Goal: Transaction & Acquisition: Purchase product/service

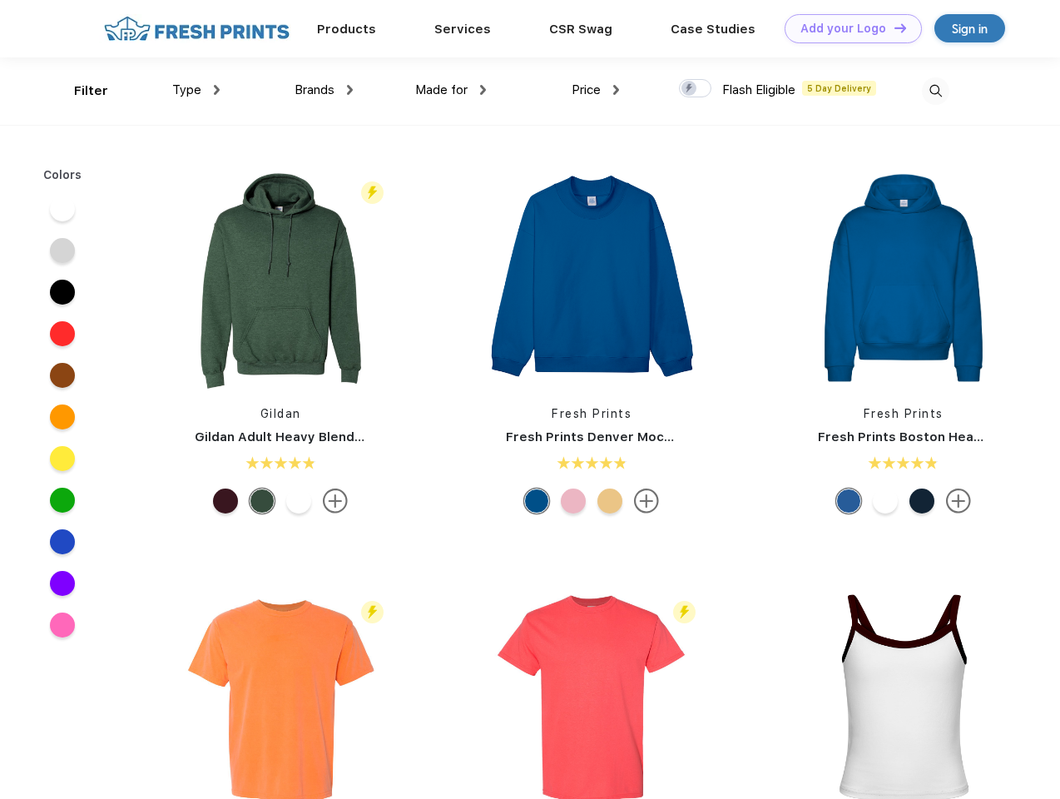
scroll to position [1, 0]
click at [847, 28] on link "Add your Logo Design Tool" at bounding box center [852, 28] width 137 height 29
click at [0, 0] on div "Design Tool" at bounding box center [0, 0] width 0 height 0
click at [893, 27] on link "Add your Logo Design Tool" at bounding box center [852, 28] width 137 height 29
click at [80, 91] on div "Filter" at bounding box center [91, 91] width 34 height 19
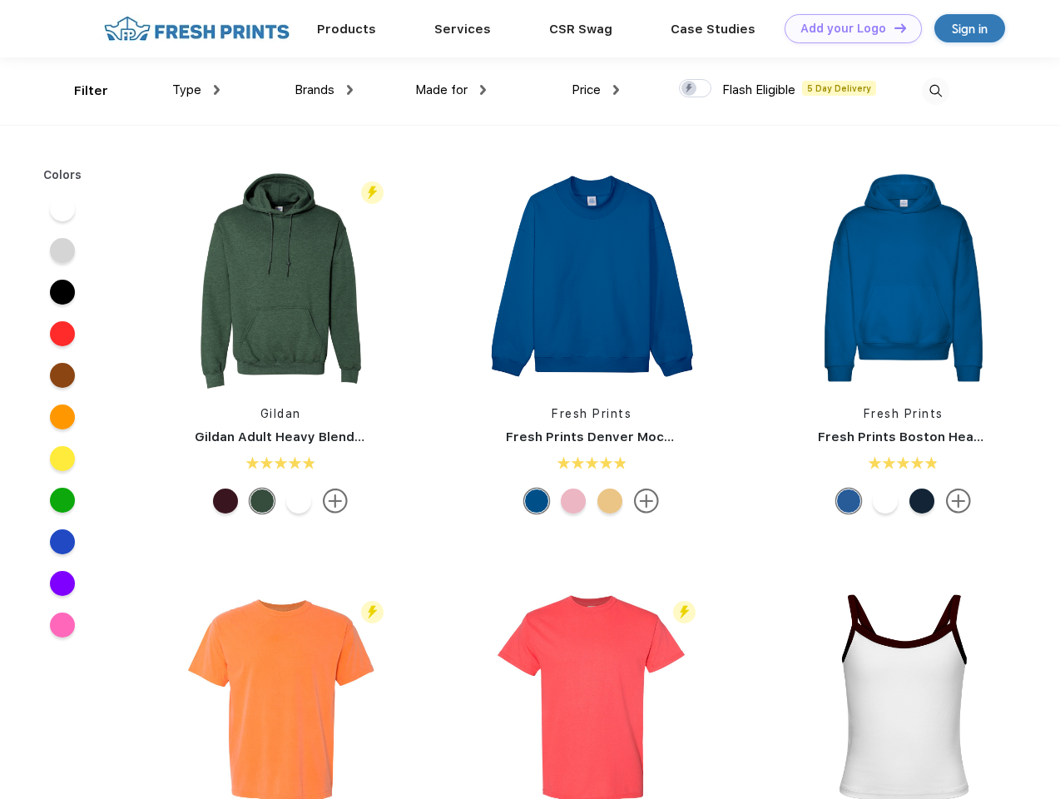
click at [196, 90] on span "Type" at bounding box center [186, 89] width 29 height 15
click at [324, 90] on span "Brands" at bounding box center [314, 89] width 40 height 15
click at [451, 90] on span "Made for" at bounding box center [441, 89] width 52 height 15
click at [596, 90] on span "Price" at bounding box center [585, 89] width 29 height 15
click at [695, 89] on div at bounding box center [695, 88] width 32 height 18
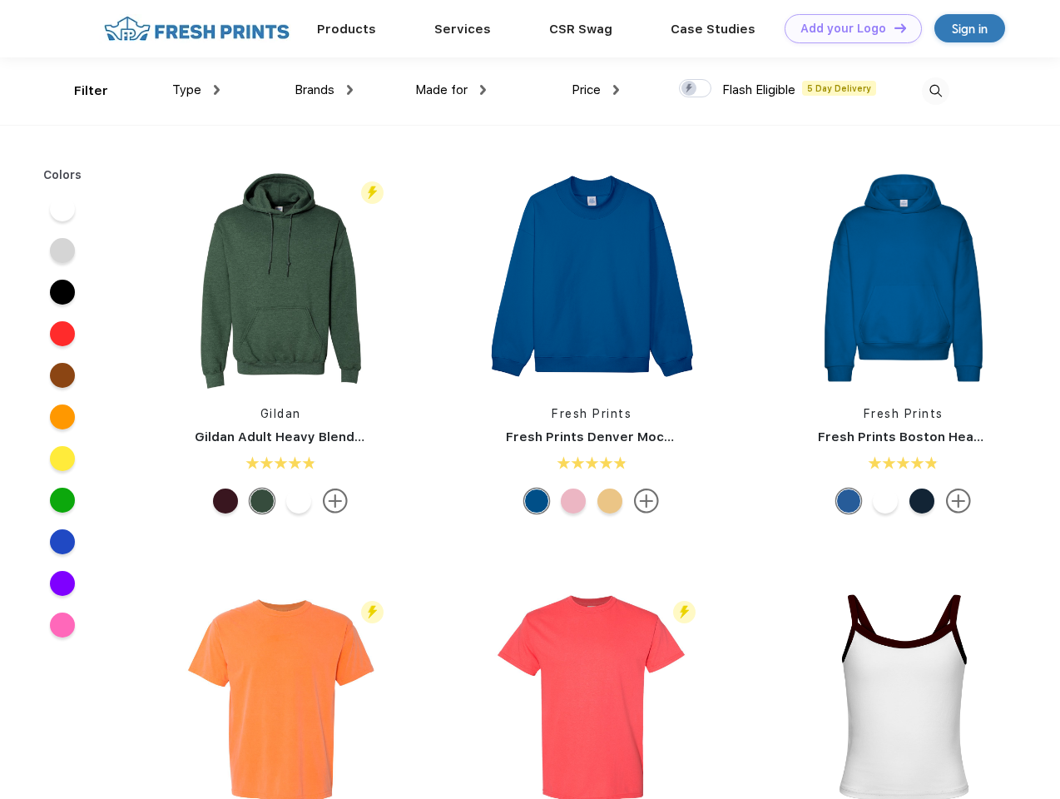
click at [690, 89] on input "checkbox" at bounding box center [684, 83] width 11 height 11
click at [935, 91] on img at bounding box center [935, 90] width 27 height 27
